Goal: Information Seeking & Learning: Learn about a topic

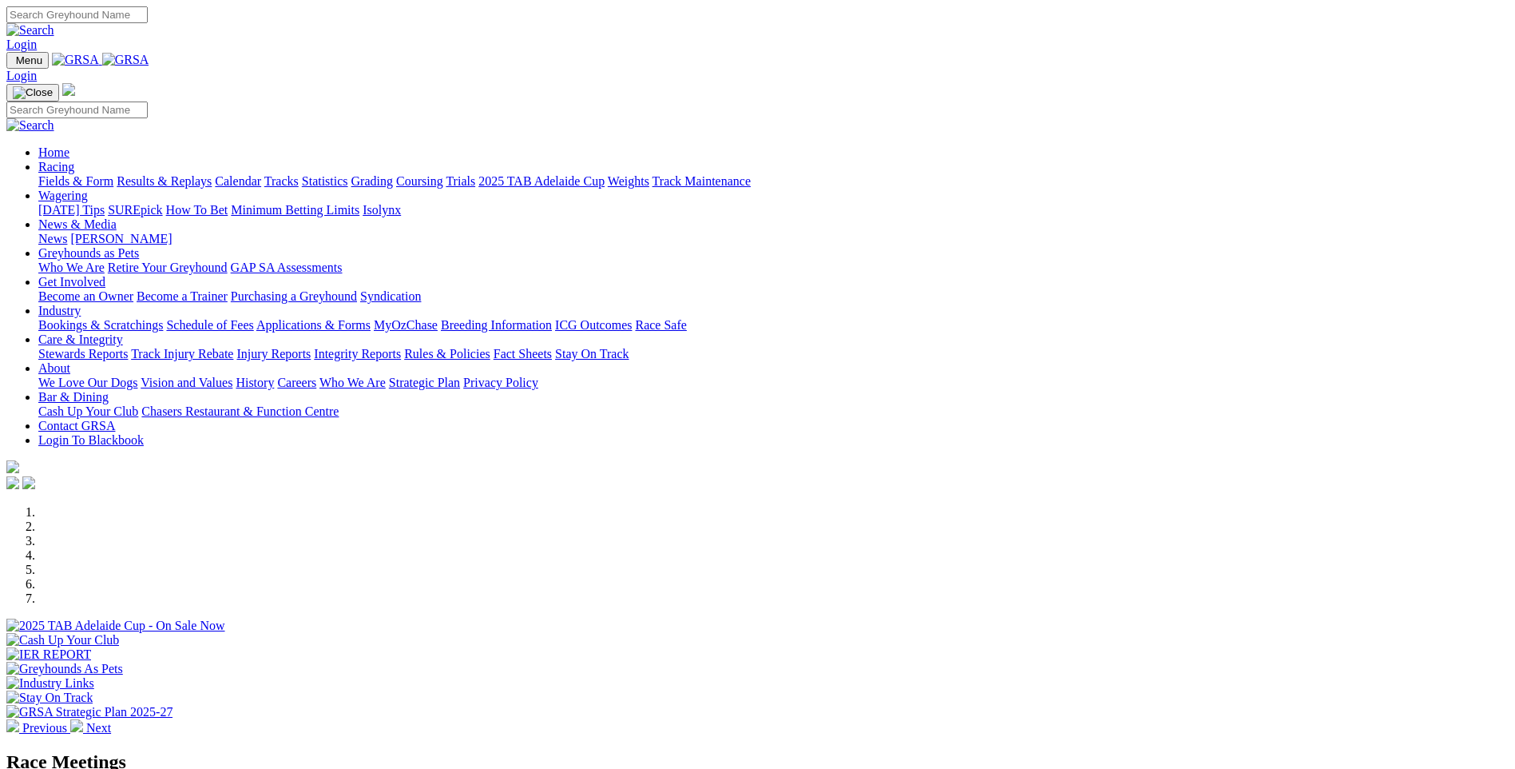
scroll to position [399, 0]
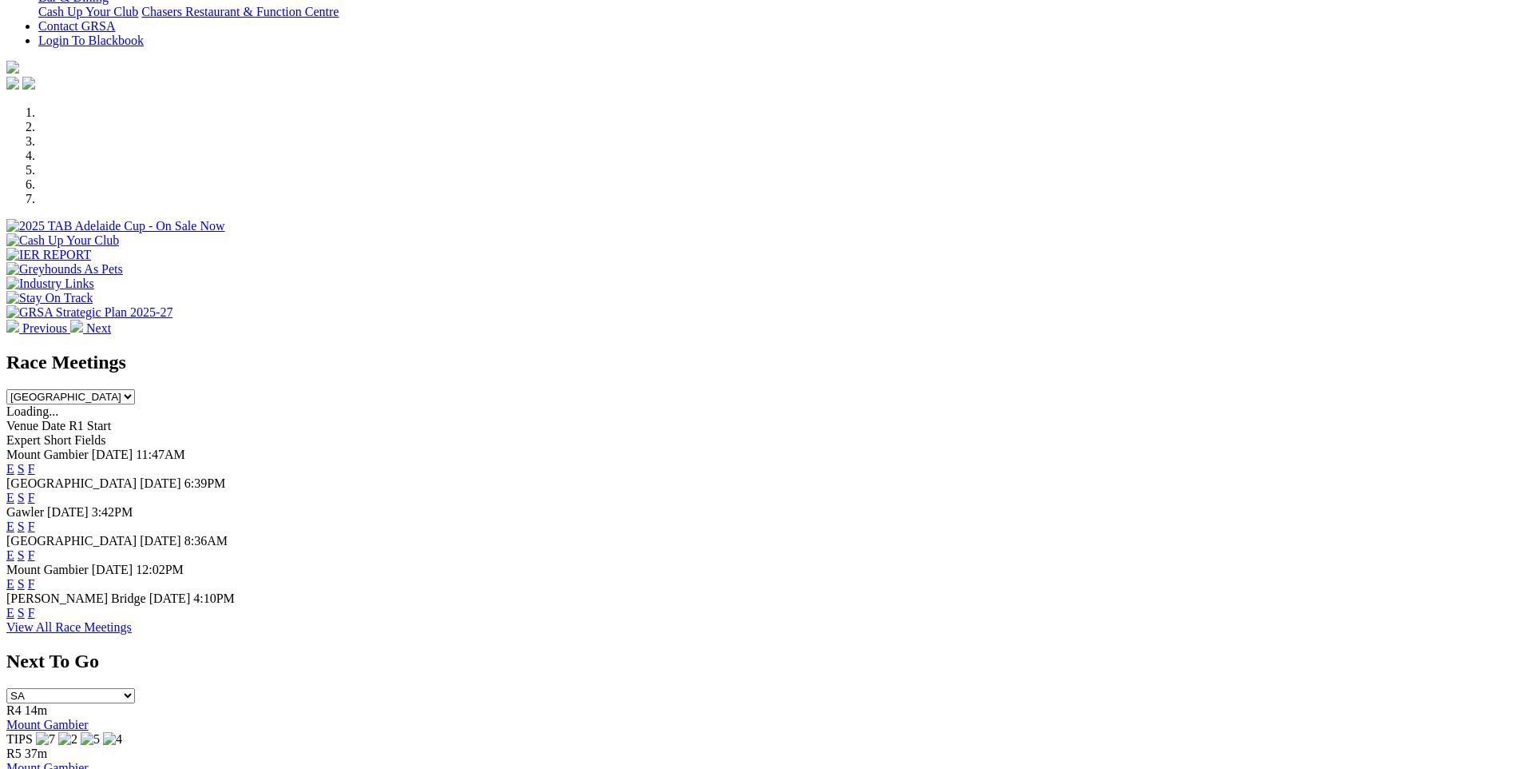
click at [35, 491] on link "F" at bounding box center [31, 498] width 7 height 14
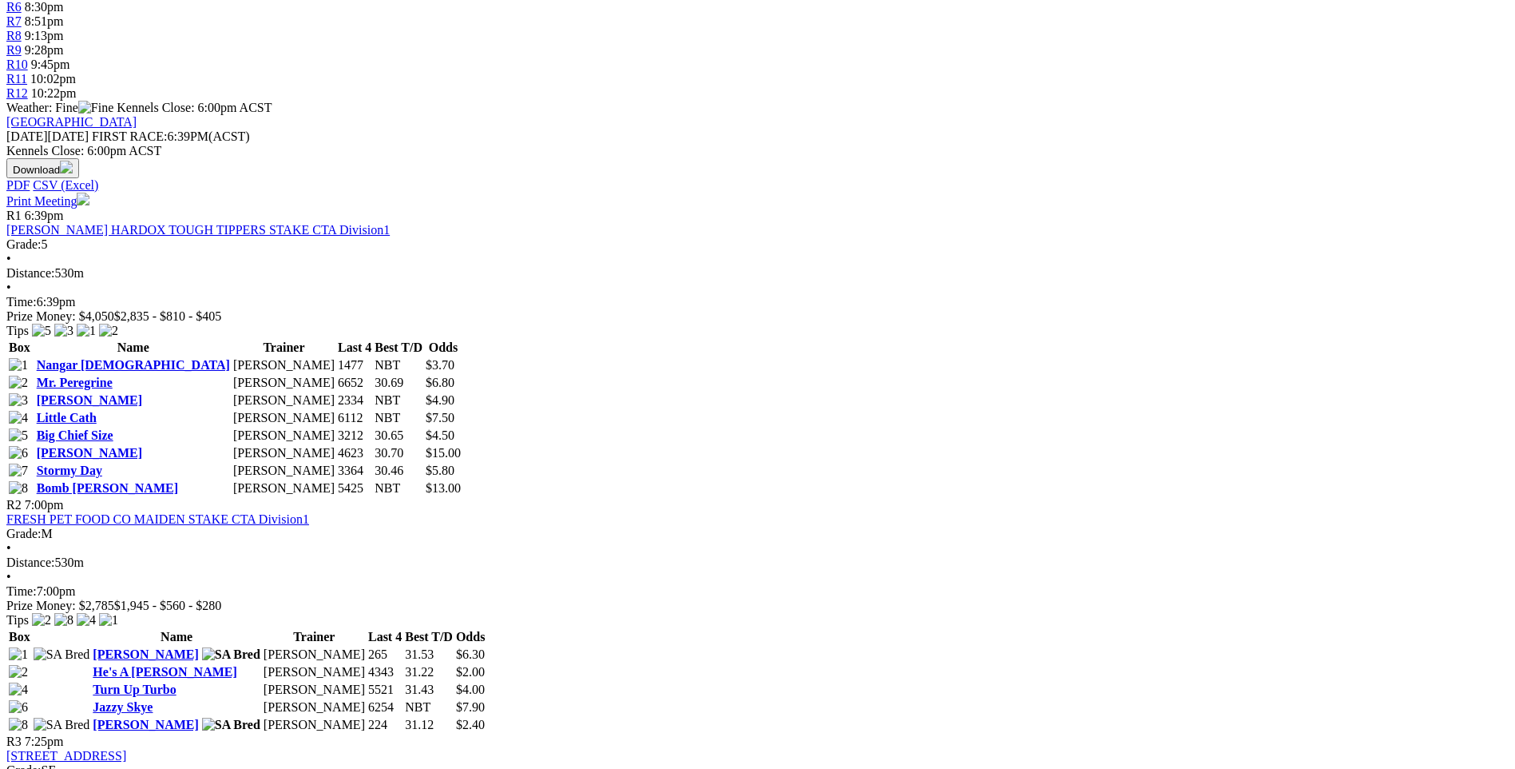
scroll to position [559, 0]
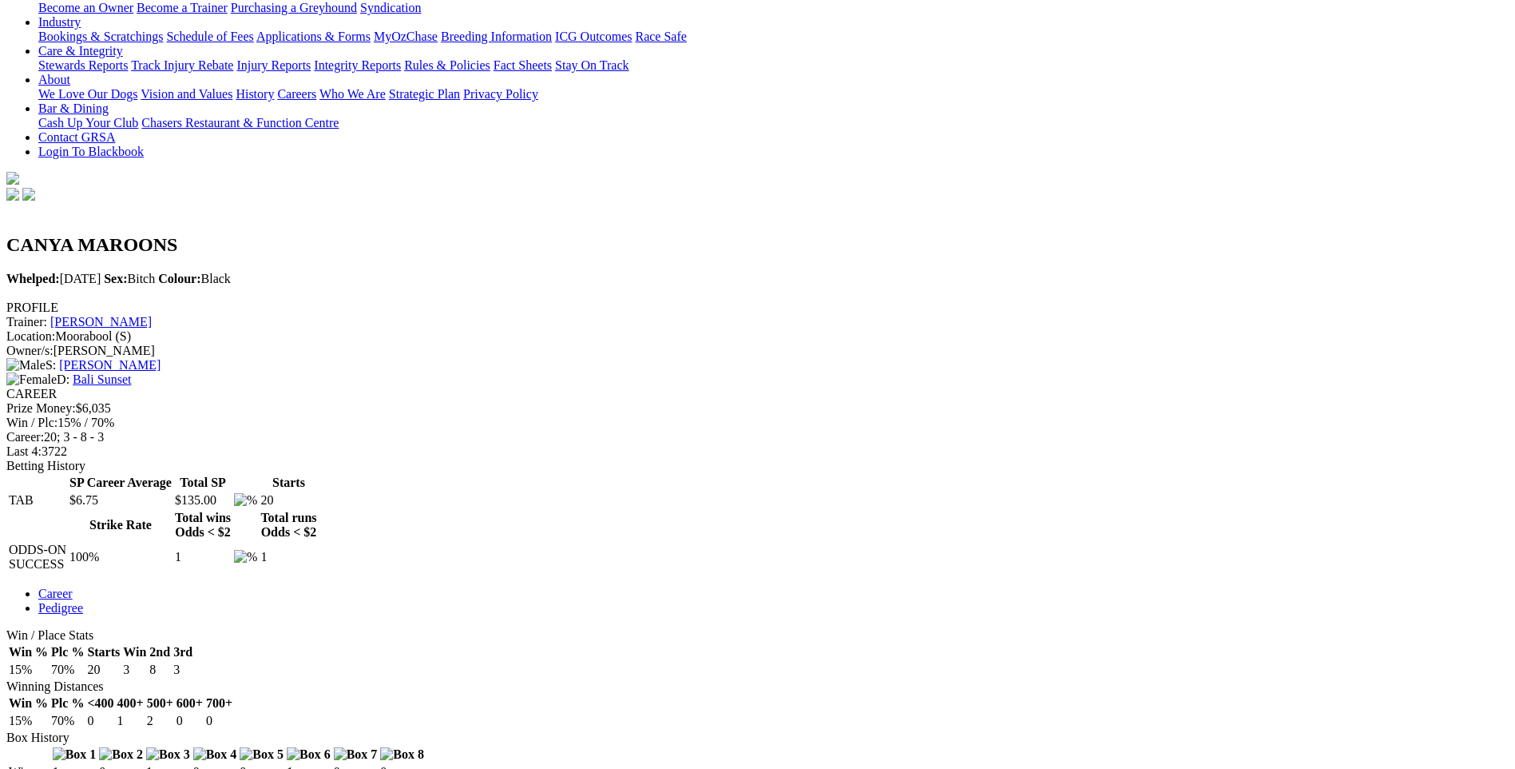
scroll to position [559, 0]
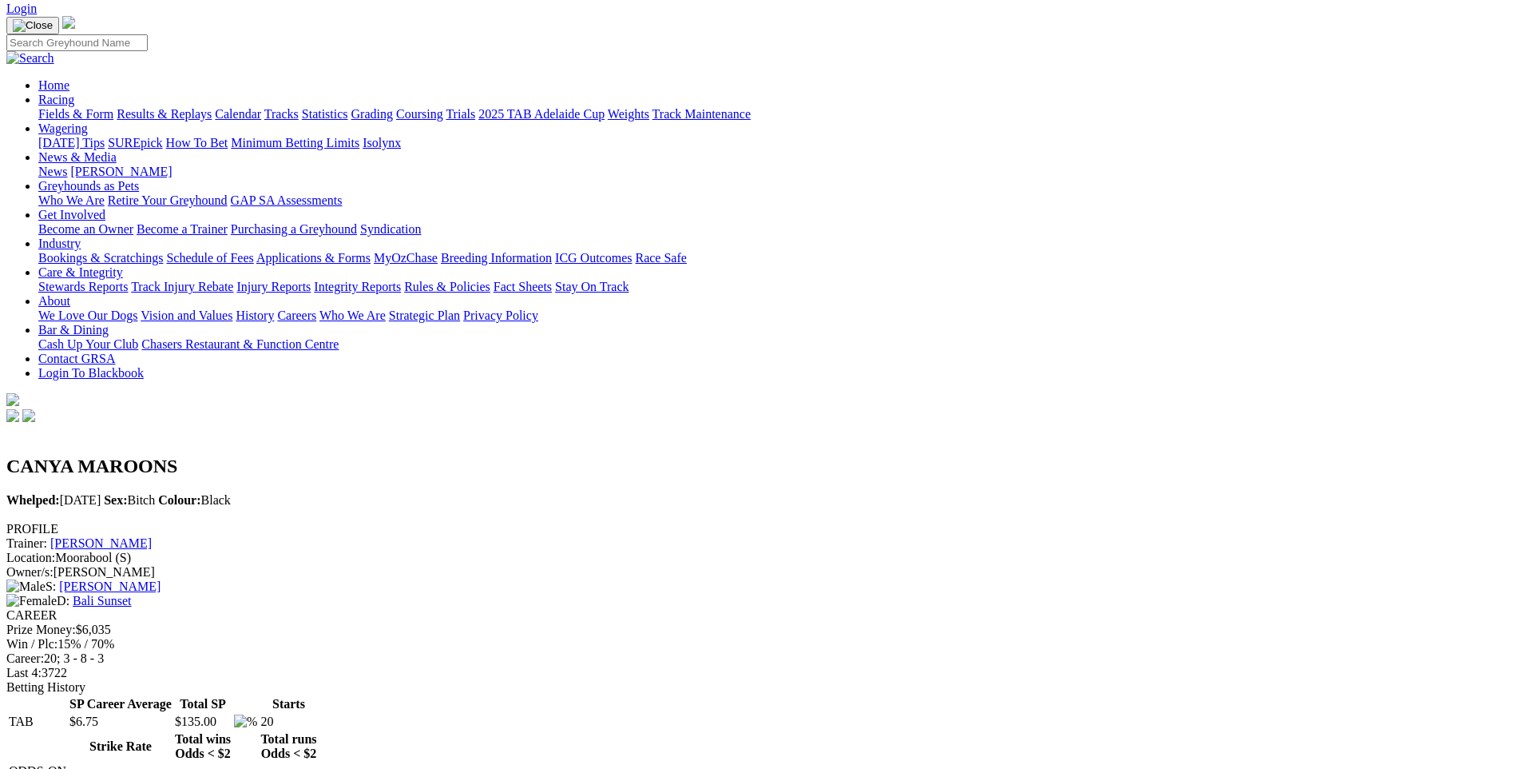
scroll to position [0, 0]
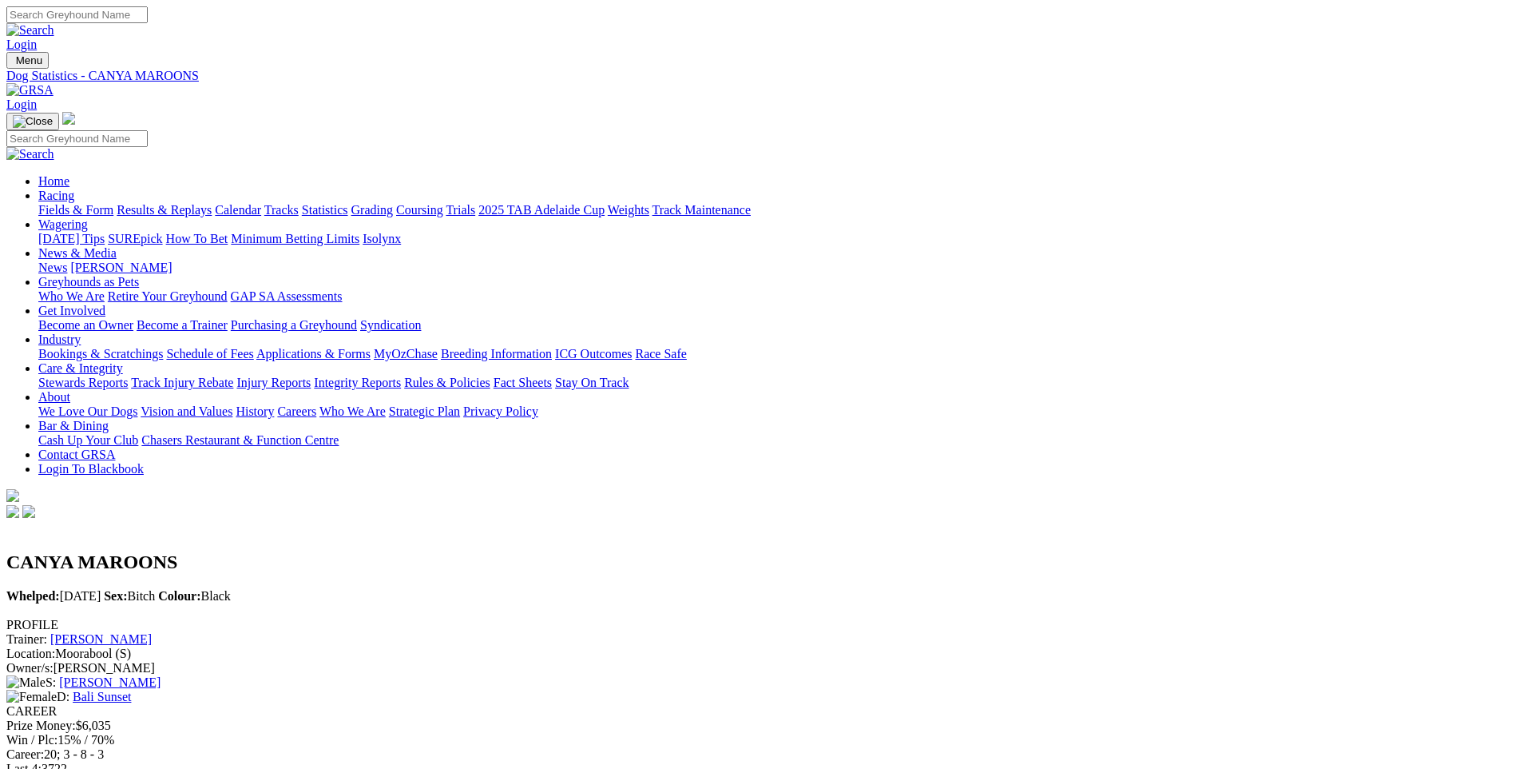
click at [113, 203] on link "Fields & Form" at bounding box center [75, 210] width 75 height 14
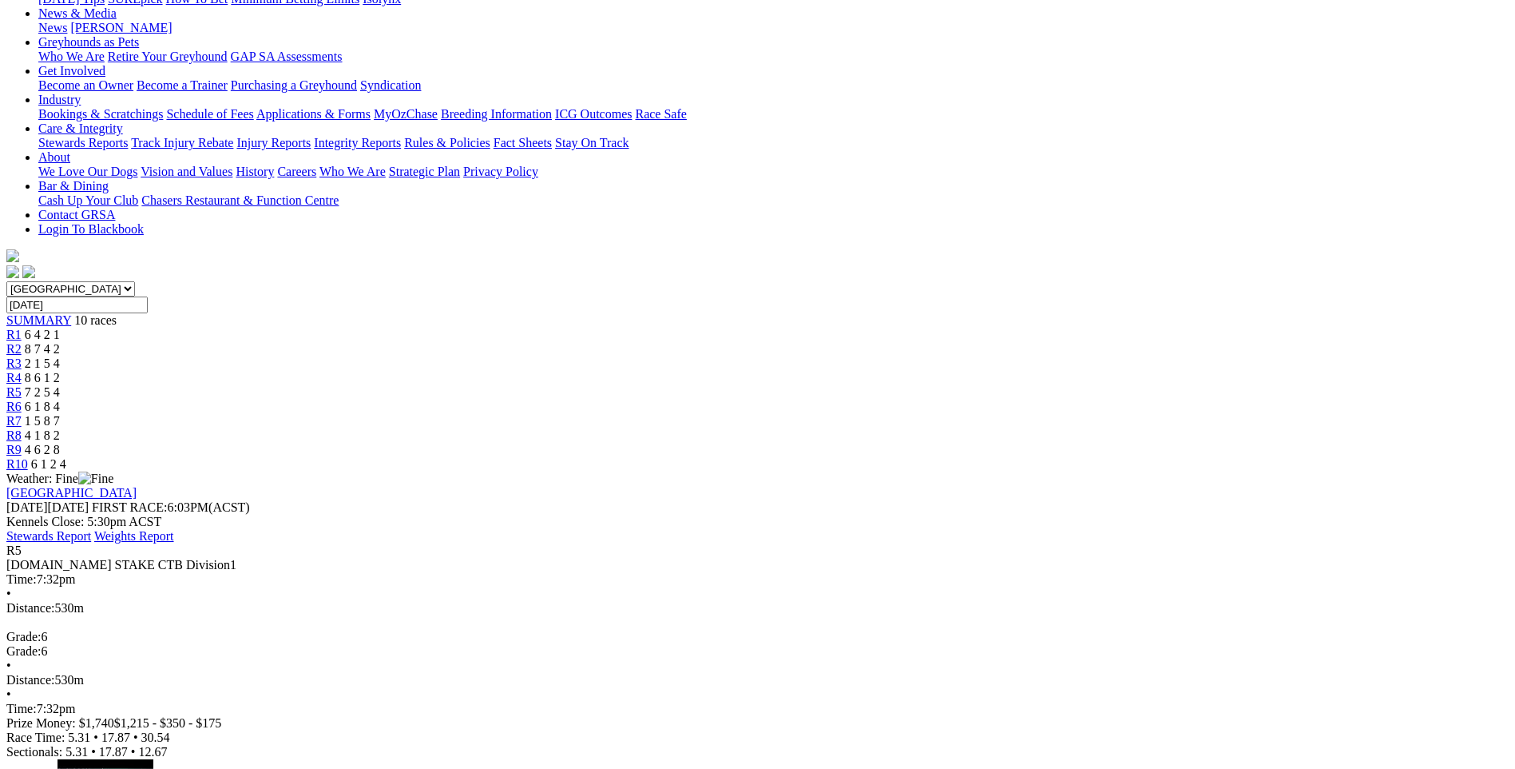
scroll to position [160, 0]
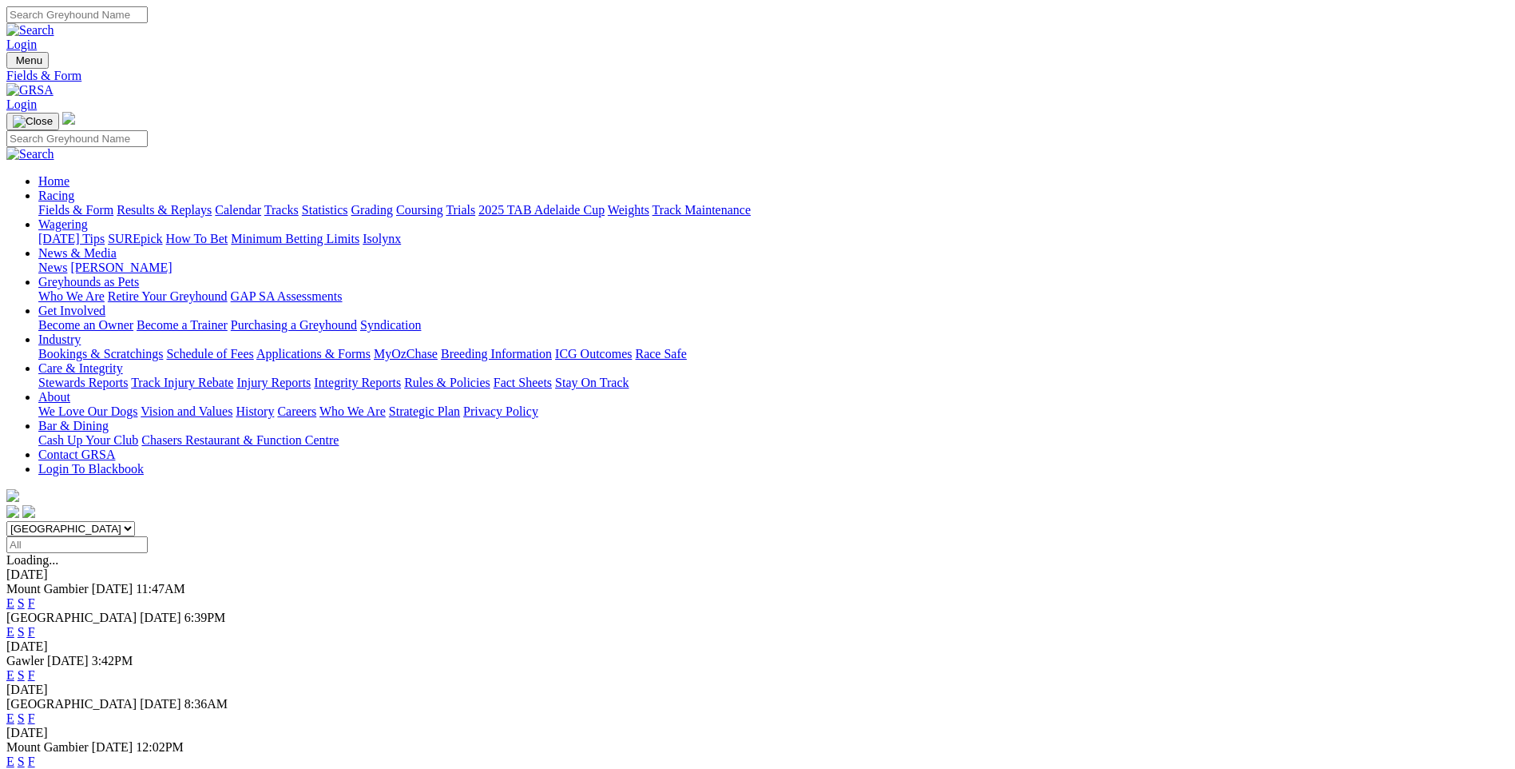
click at [35, 625] on link "F" at bounding box center [31, 632] width 7 height 14
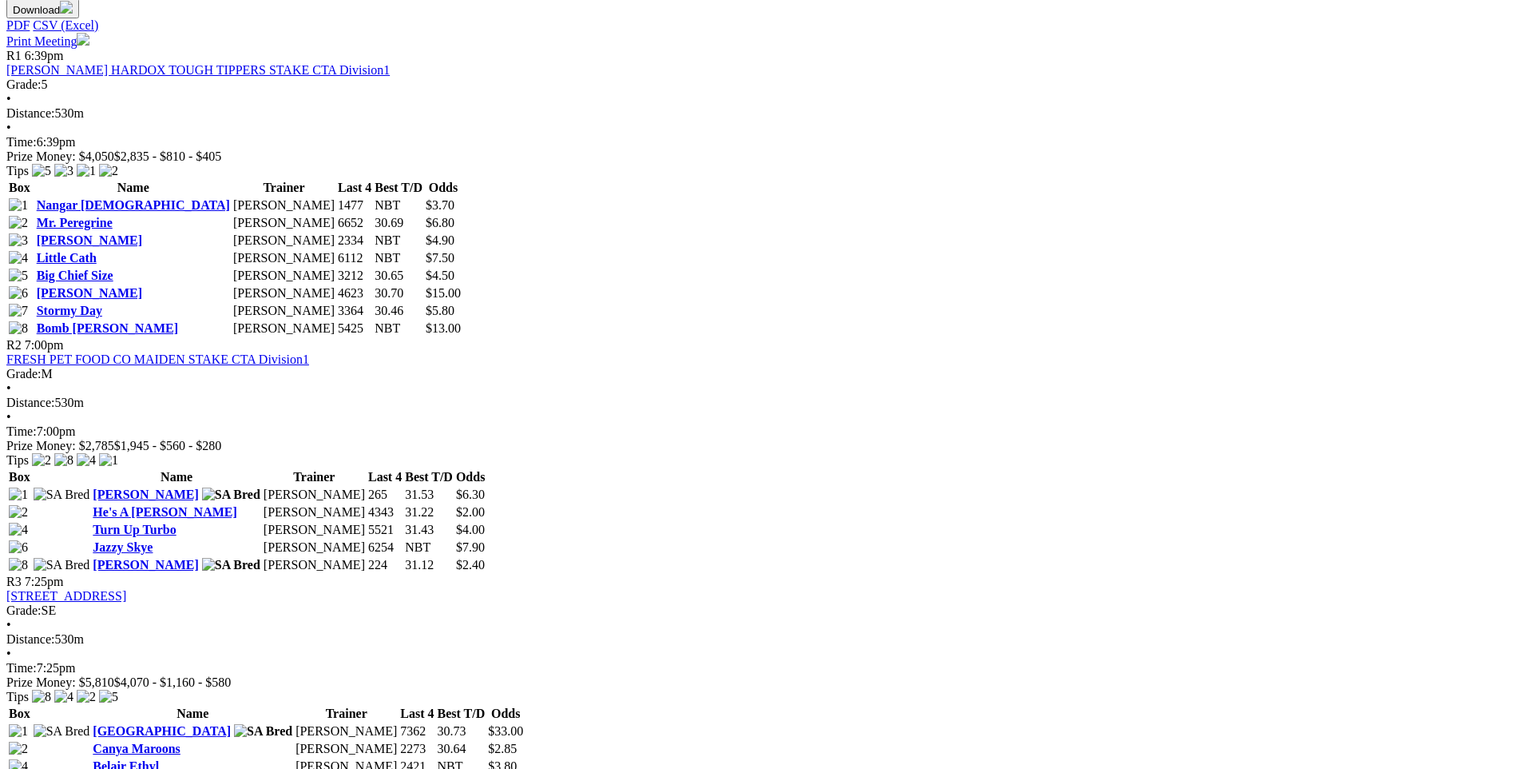
scroll to position [719, 0]
